Goal: Navigation & Orientation: Find specific page/section

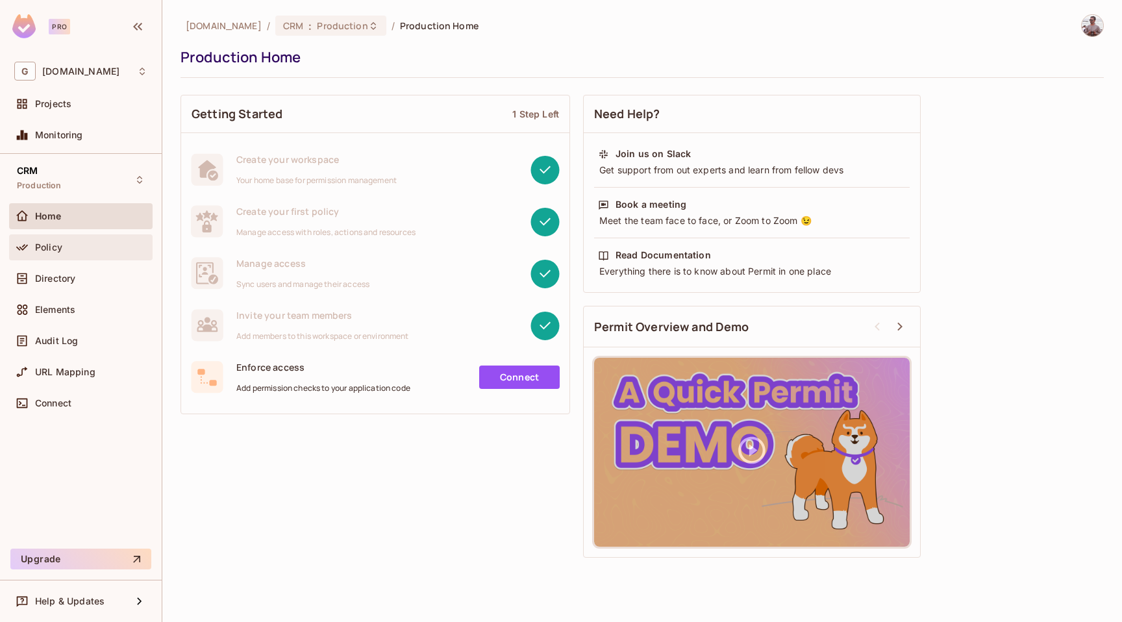
click at [74, 251] on div "Policy" at bounding box center [91, 247] width 112 height 10
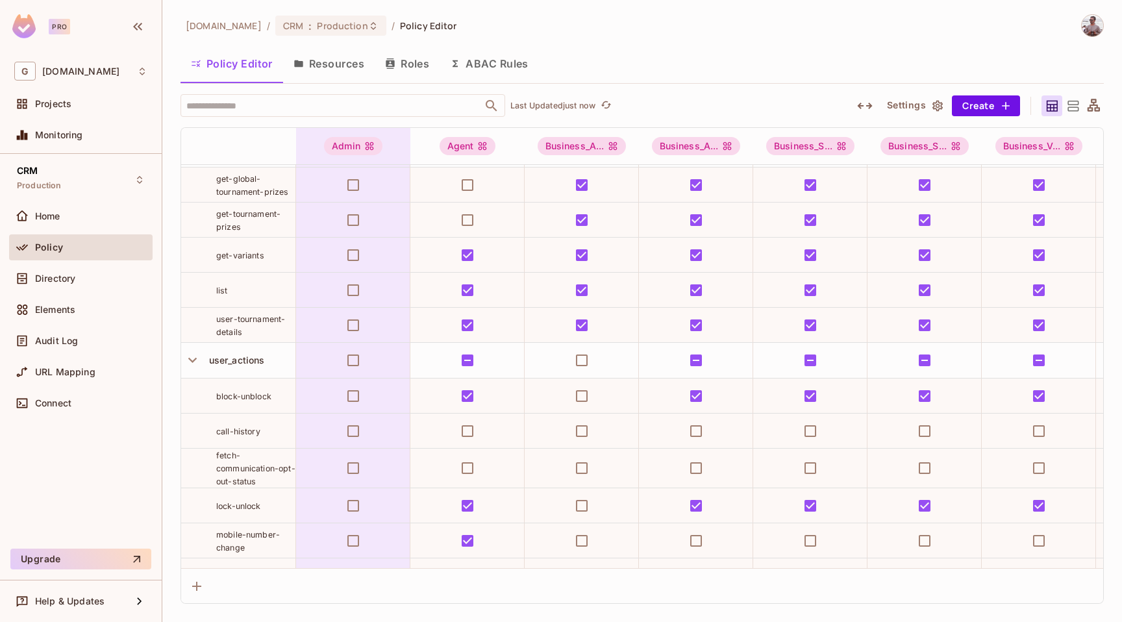
scroll to position [3938, 0]
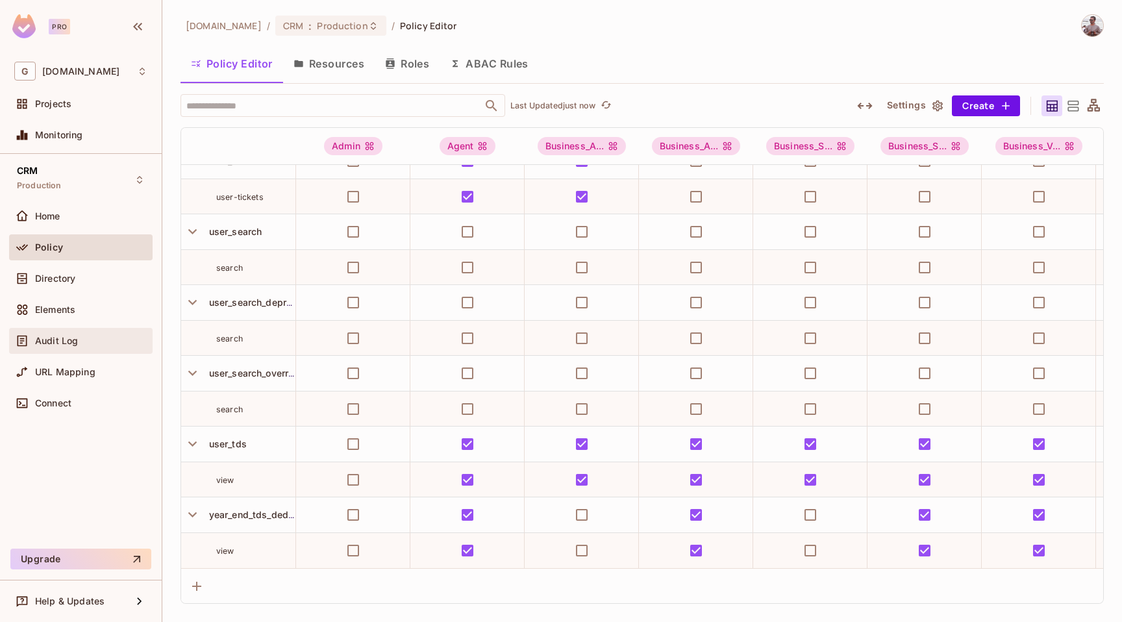
click at [76, 330] on div "Audit Log" at bounding box center [80, 341] width 143 height 26
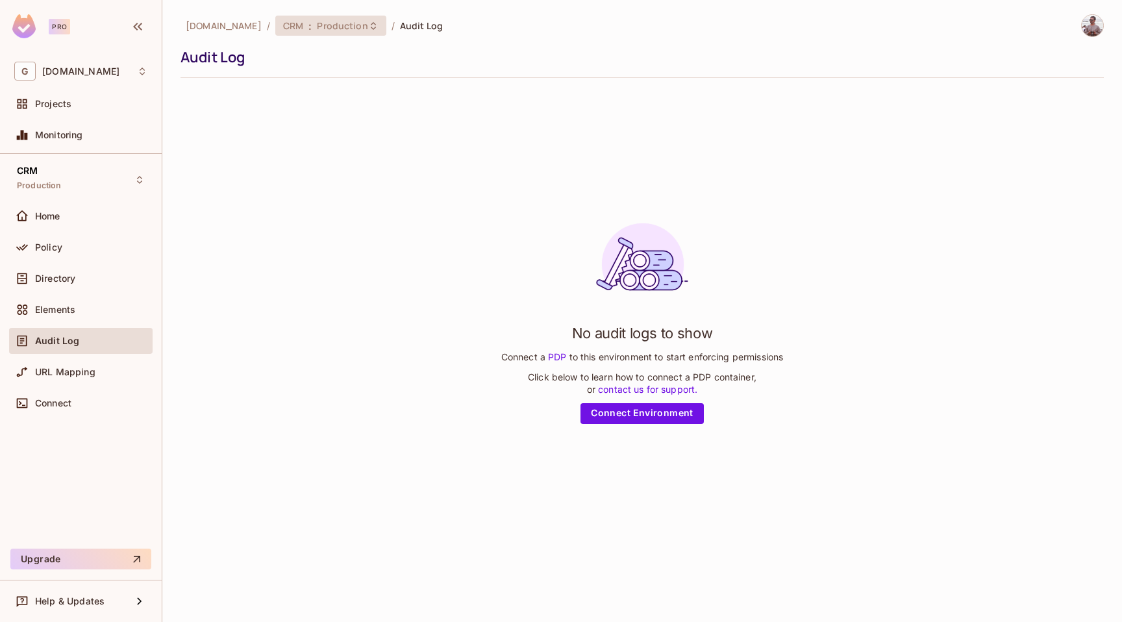
click at [355, 29] on span "Production" at bounding box center [342, 25] width 51 height 12
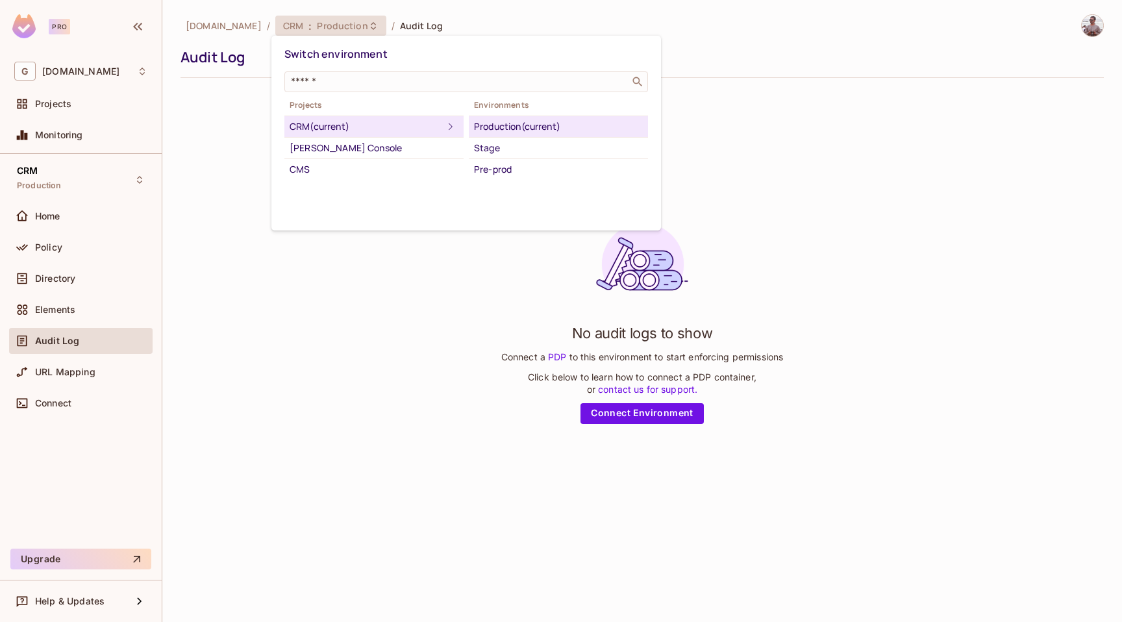
click at [321, 325] on div at bounding box center [561, 311] width 1122 height 622
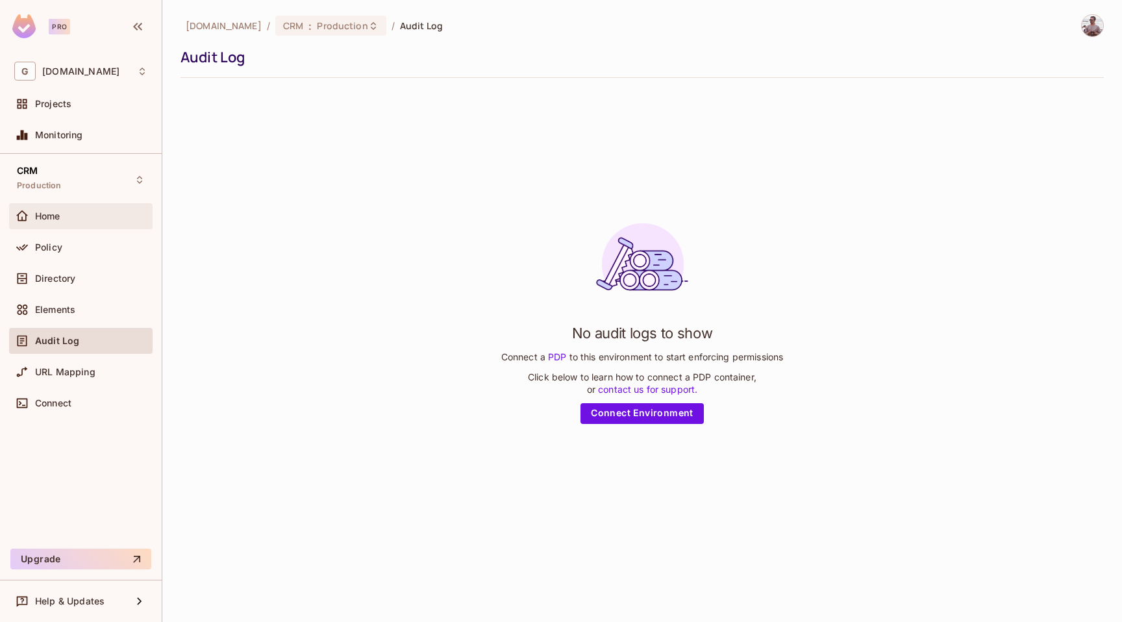
click at [114, 211] on div "Home" at bounding box center [91, 216] width 112 height 10
